Goal: Check status

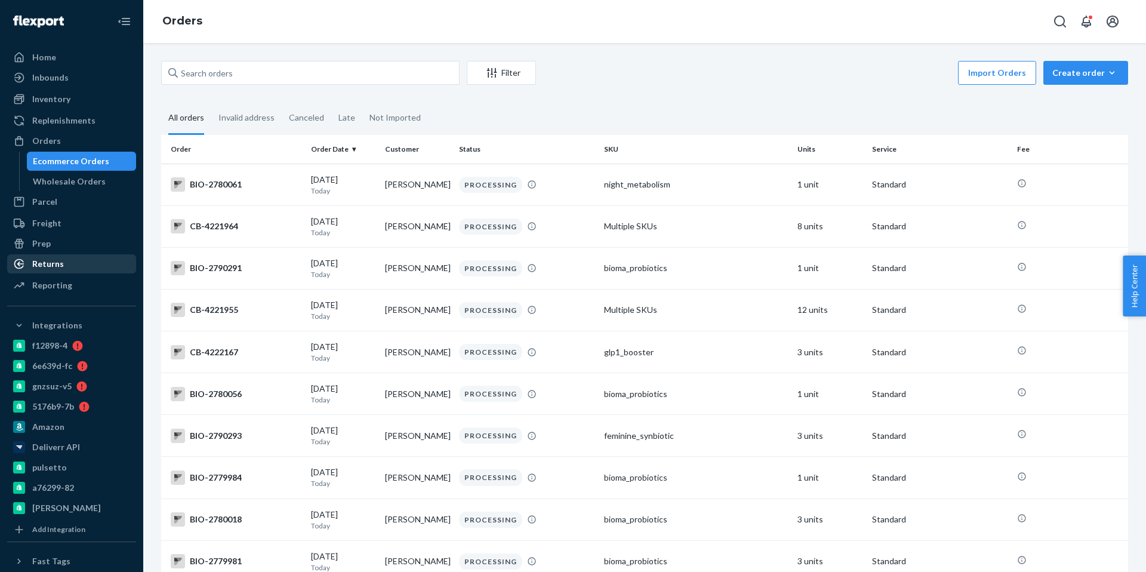
click at [40, 264] on div "Returns" at bounding box center [48, 264] width 32 height 12
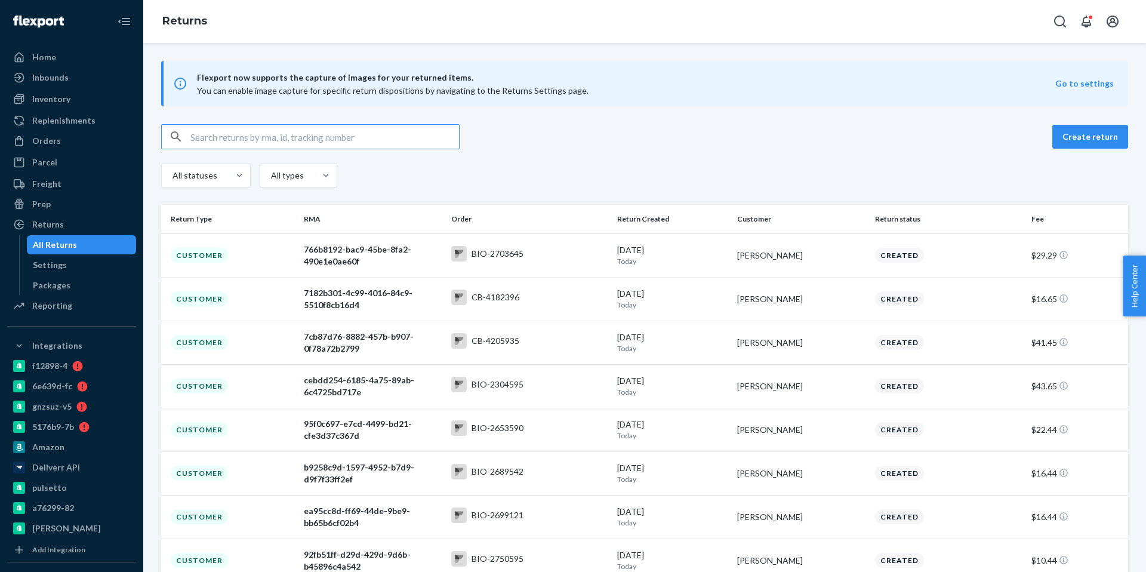
click at [283, 189] on div "All statuses All types" at bounding box center [644, 177] width 967 height 27
click at [283, 185] on div "All types" at bounding box center [287, 175] width 55 height 21
click at [244, 176] on input "option All types focused, 1 of 5. 5 results available. Use Up and Down to choos…" at bounding box center [244, 176] width 0 height 0
click at [269, 258] on div "Customer" at bounding box center [298, 252] width 73 height 24
click at [244, 176] on input "option Customer focused, 3 of 5. 5 results available. Use Up and Down to choose…" at bounding box center [244, 176] width 0 height 0
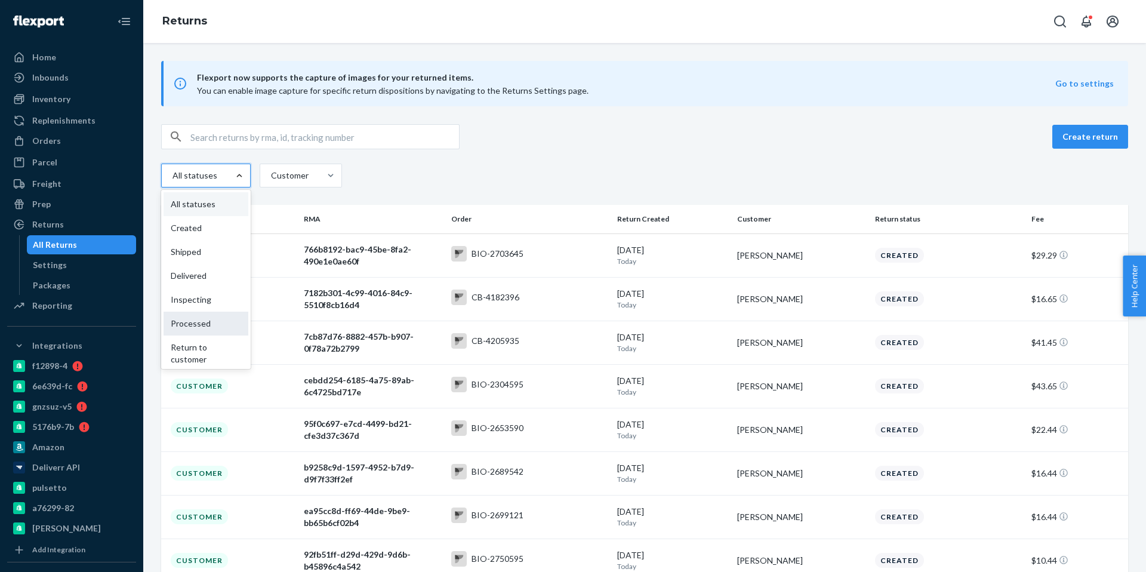
click at [180, 325] on div "Processed" at bounding box center [206, 324] width 85 height 24
click at [158, 176] on input "option Processed focused, 6 of 9. 9 results available. Use Up and Down to choos…" at bounding box center [158, 176] width 0 height 0
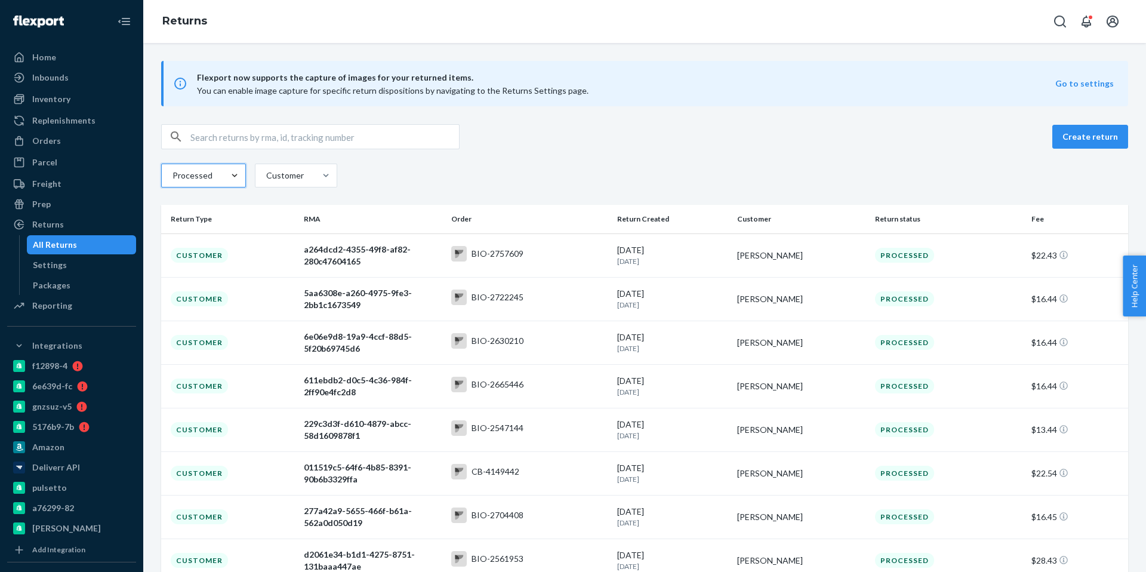
scroll to position [162, 0]
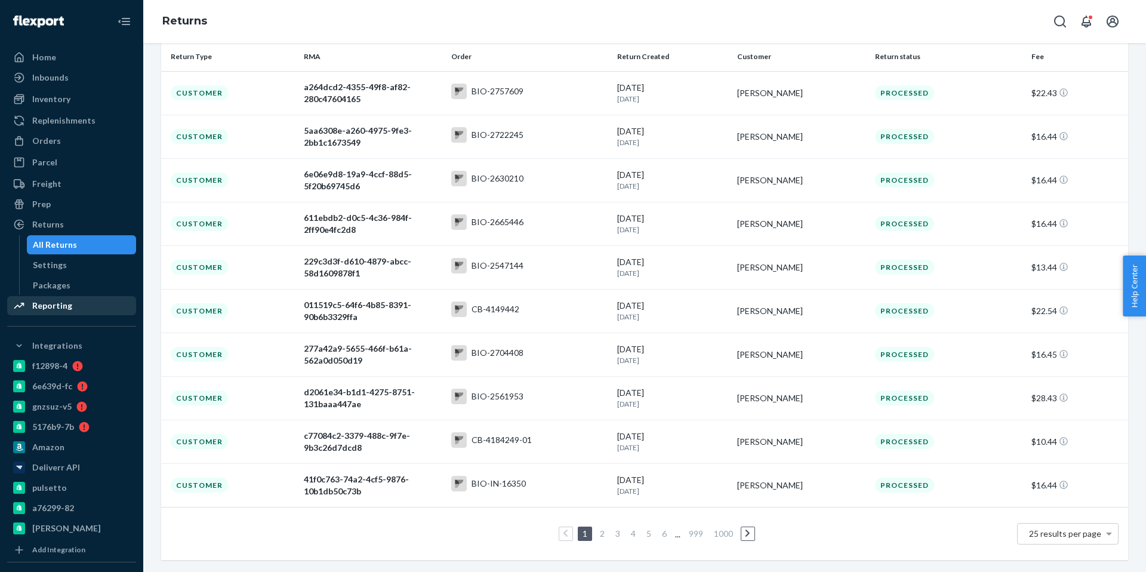
click at [79, 308] on div "Reporting" at bounding box center [71, 305] width 127 height 17
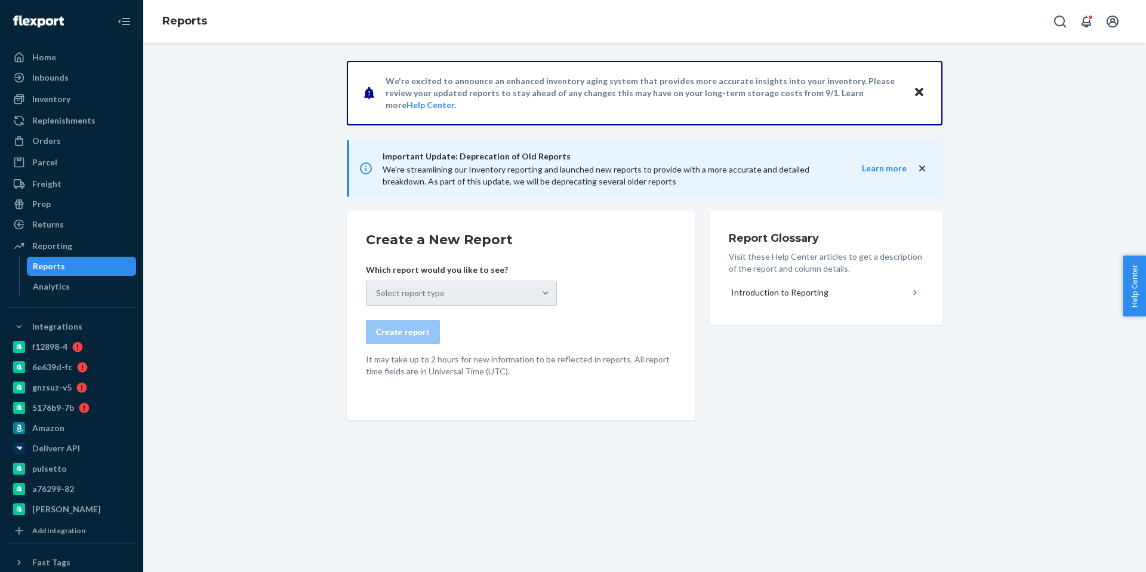
click at [383, 288] on div "Select report type" at bounding box center [461, 293] width 191 height 25
click at [451, 293] on div "Select report type" at bounding box center [461, 293] width 191 height 25
click at [569, 187] on span "Important Update: Deprecation of Old Reports We're streamlining our Inventory r…" at bounding box center [610, 168] width 455 height 38
